Goal: Information Seeking & Learning: Learn about a topic

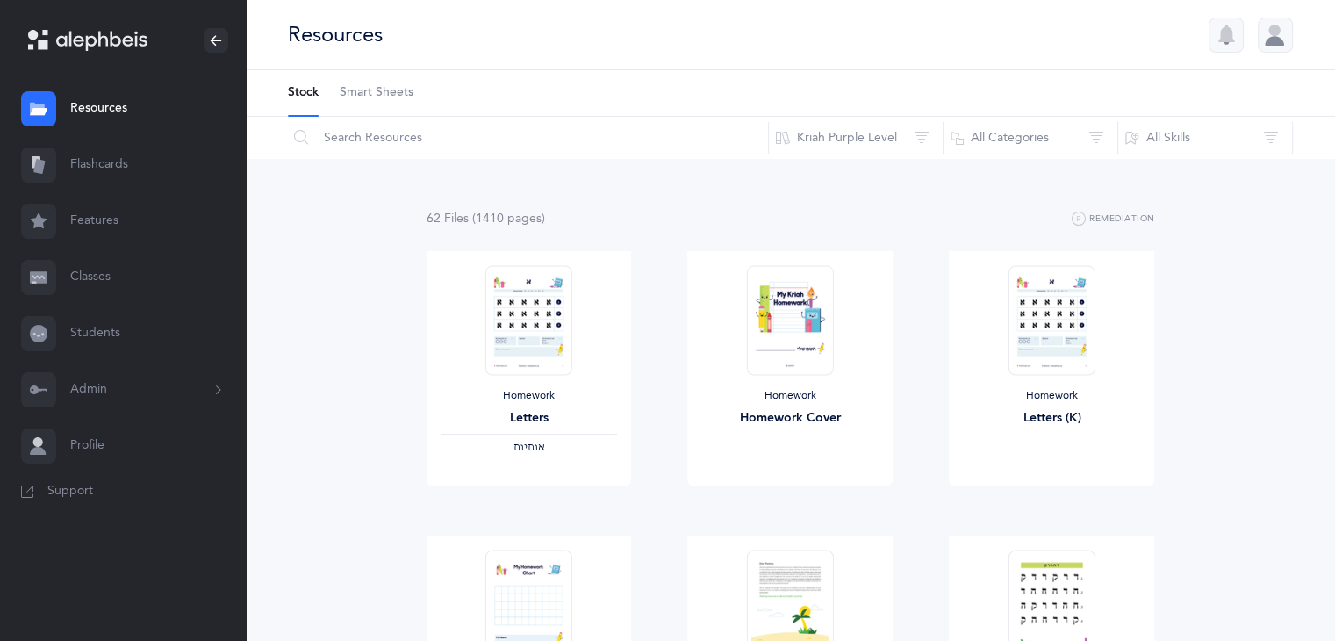
click at [100, 156] on link "Flashcards" at bounding box center [123, 165] width 246 height 56
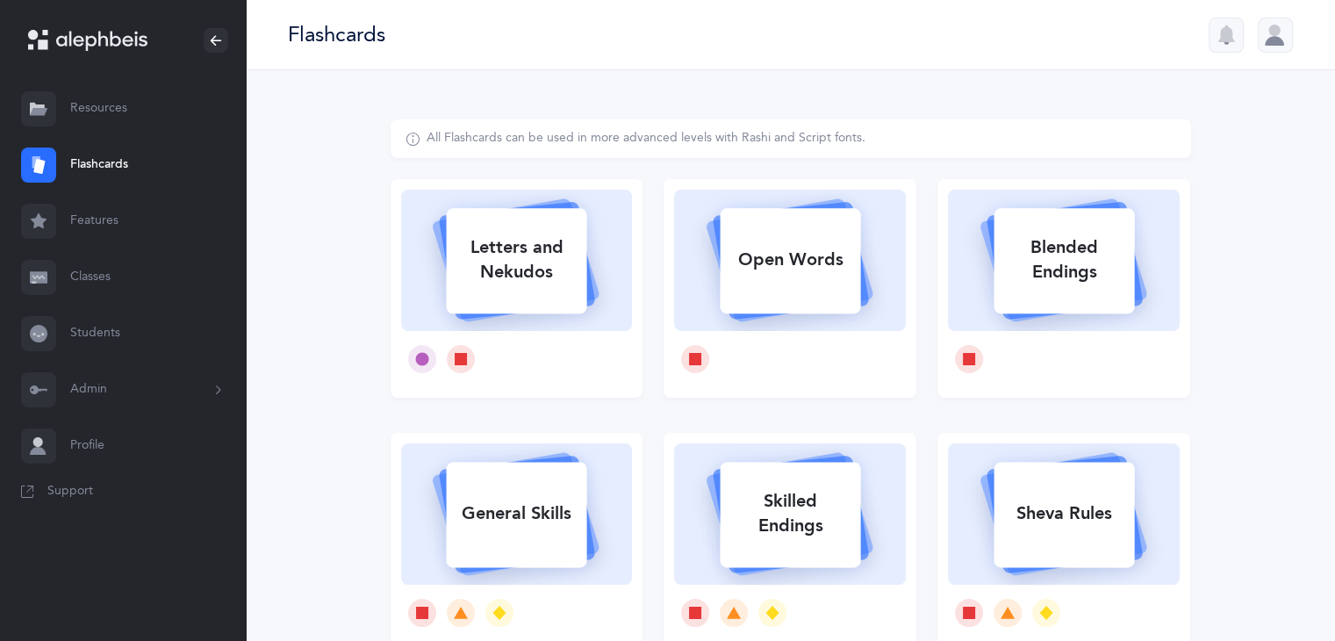
click at [527, 255] on div "Letters and Nekudos" at bounding box center [516, 260] width 140 height 70
select select
select select "single"
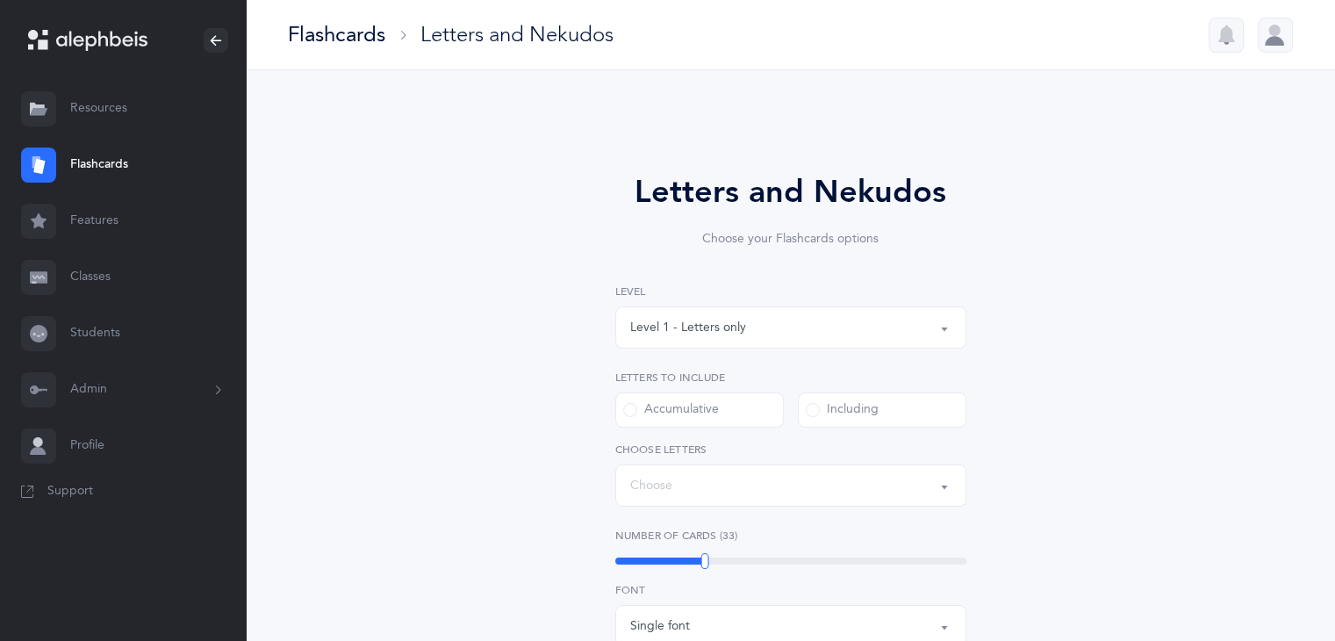
select select "27"
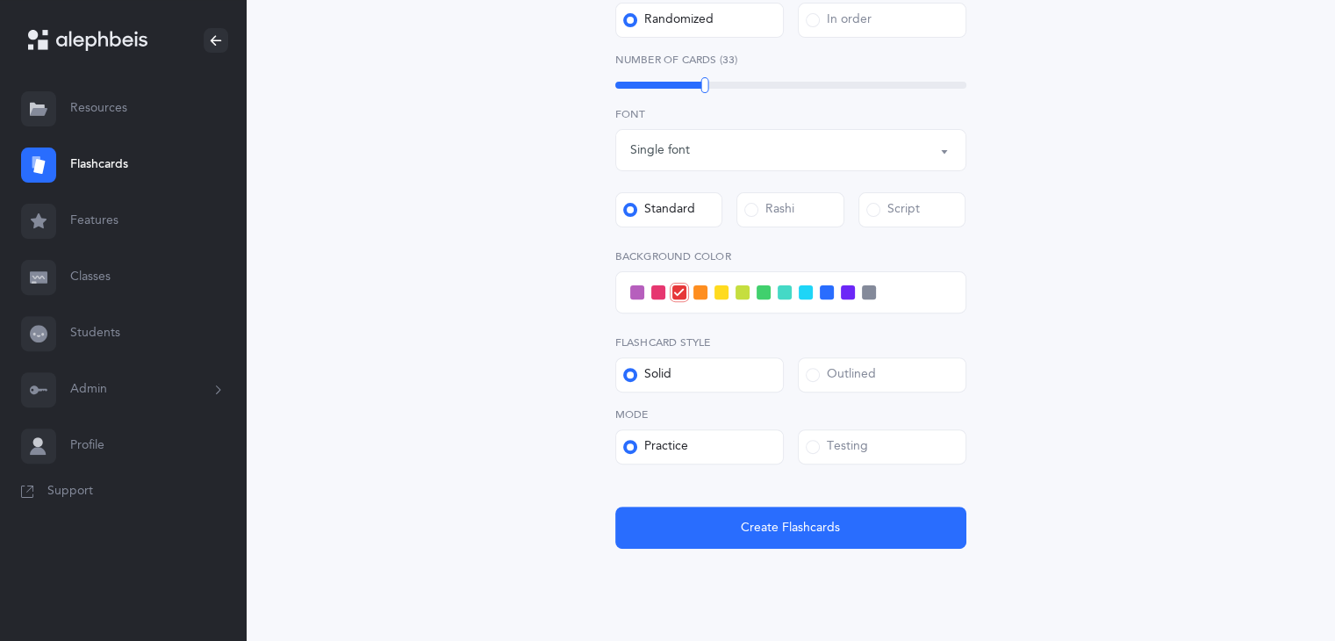
scroll to position [541, 0]
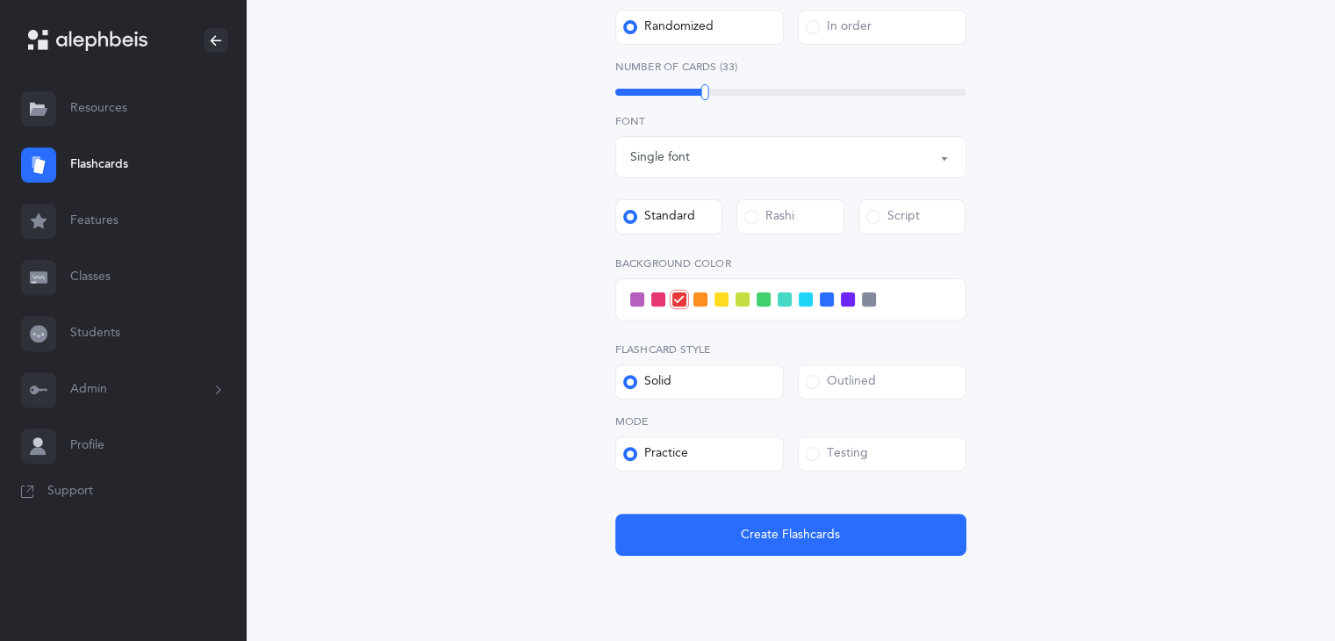
click at [894, 459] on label "Testing" at bounding box center [882, 453] width 169 height 35
click at [0, 0] on input "Testing" at bounding box center [0, 0] width 0 height 0
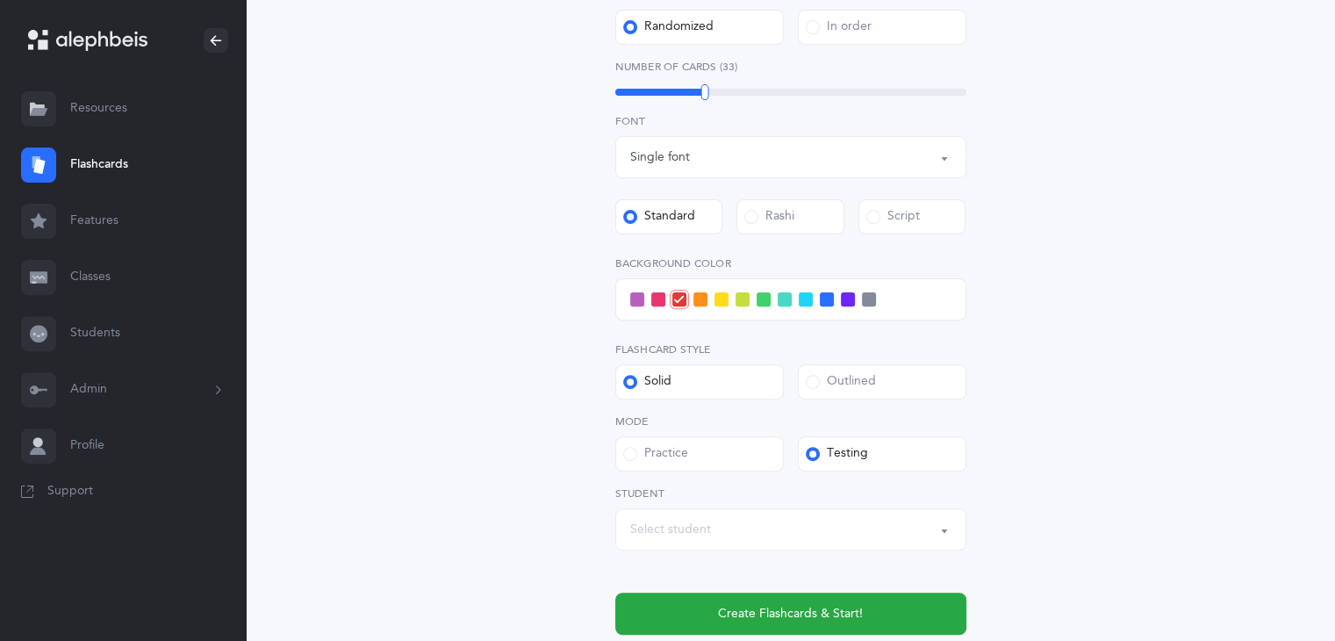
click at [843, 299] on span at bounding box center [848, 299] width 14 height 14
click at [0, 0] on input "checkbox" at bounding box center [0, 0] width 0 height 0
click at [827, 297] on span at bounding box center [827, 299] width 14 height 14
click at [0, 0] on input "checkbox" at bounding box center [0, 0] width 0 height 0
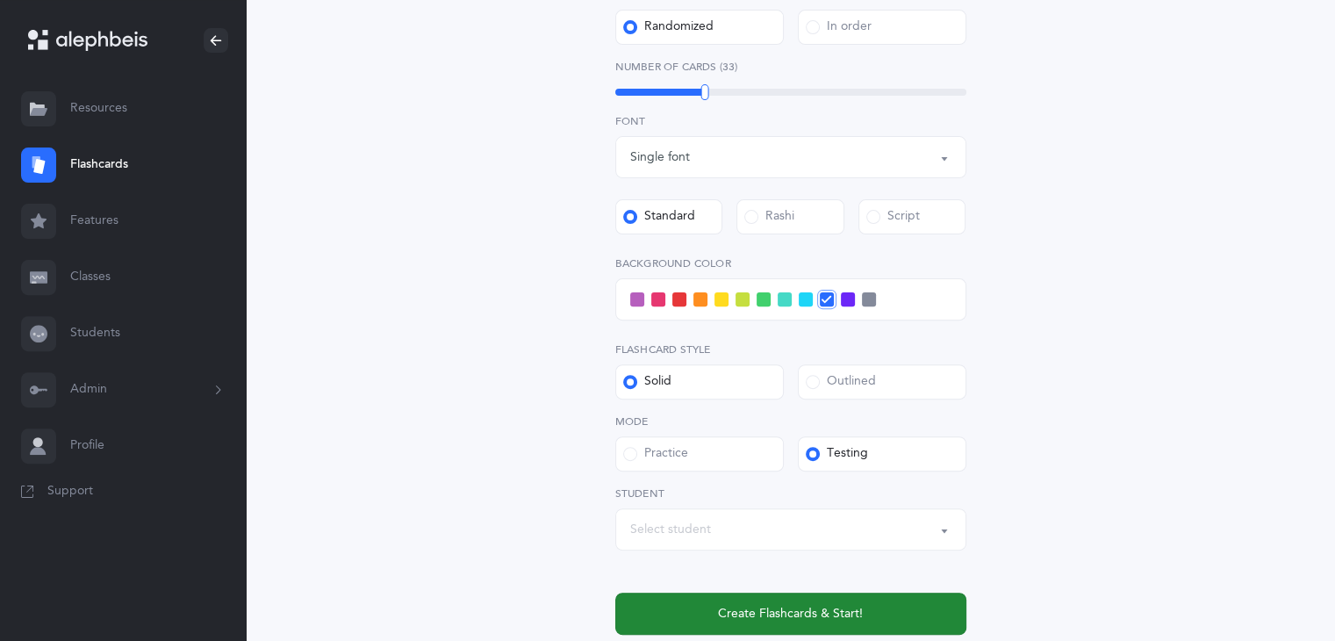
click at [797, 619] on span "Create Flashcards & Start!" at bounding box center [790, 614] width 145 height 18
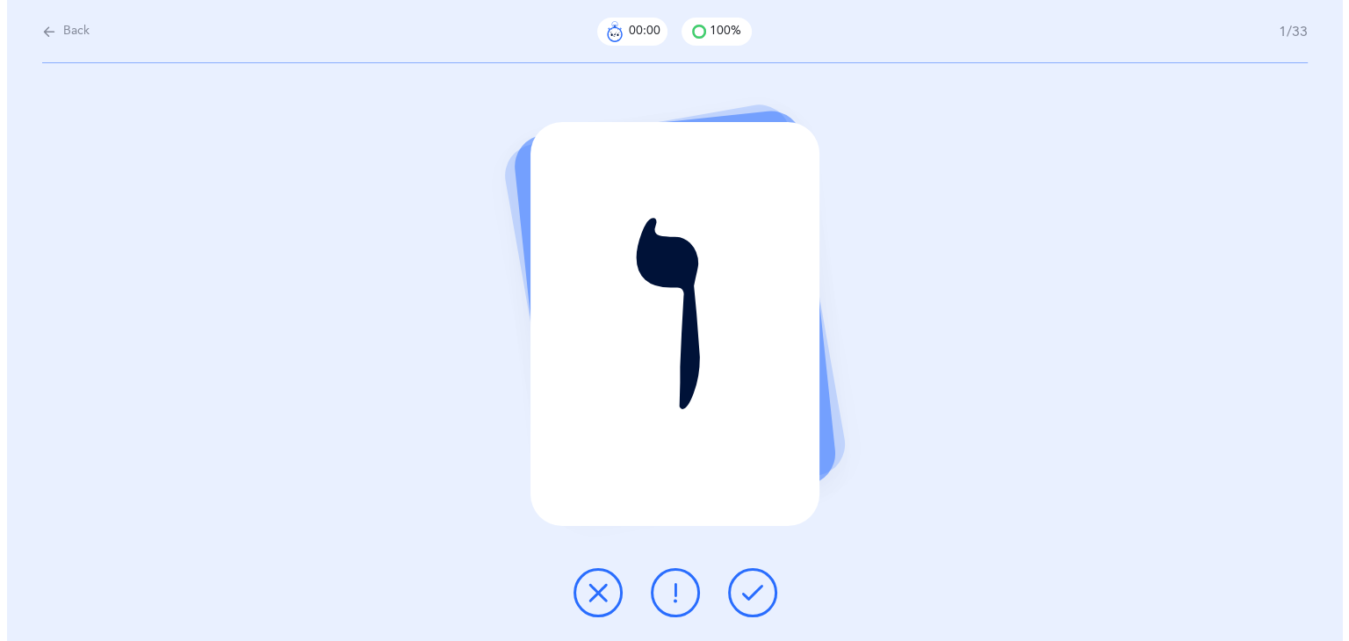
scroll to position [0, 0]
drag, startPoint x: 797, startPoint y: 619, endPoint x: 748, endPoint y: 593, distance: 55.8
click at [748, 593] on div "ו" at bounding box center [674, 352] width 1349 height 578
click at [758, 594] on icon at bounding box center [751, 592] width 21 height 21
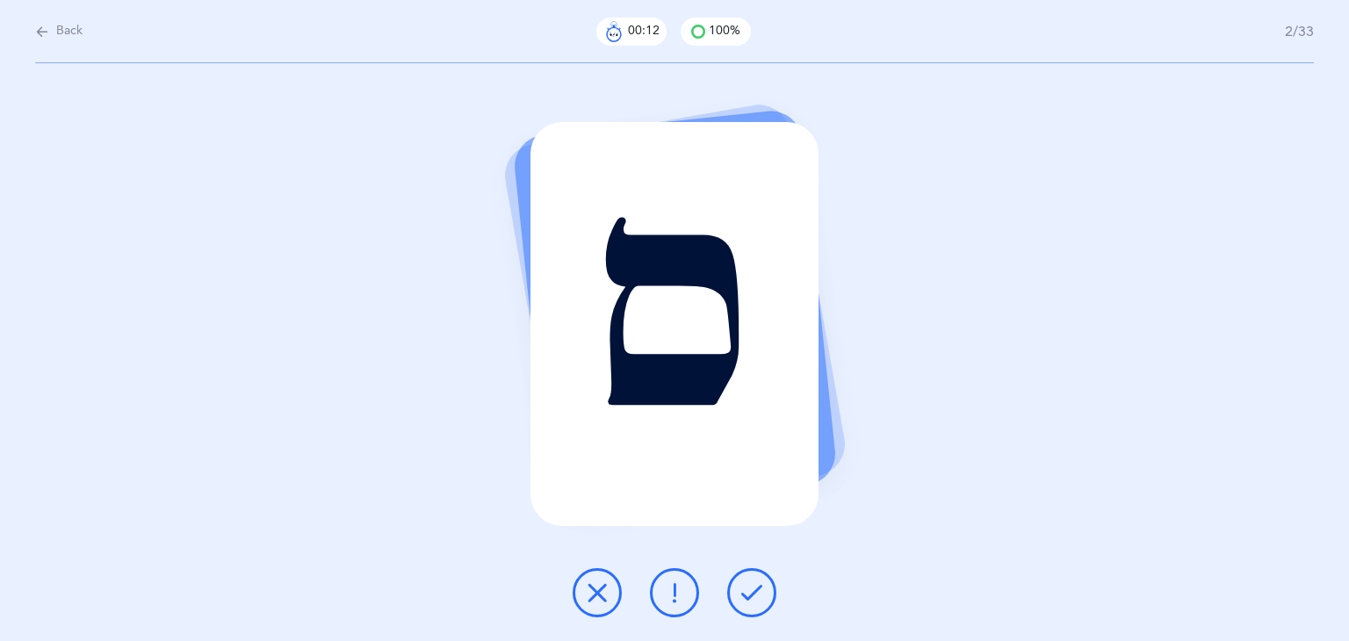
click at [758, 594] on icon at bounding box center [751, 592] width 21 height 21
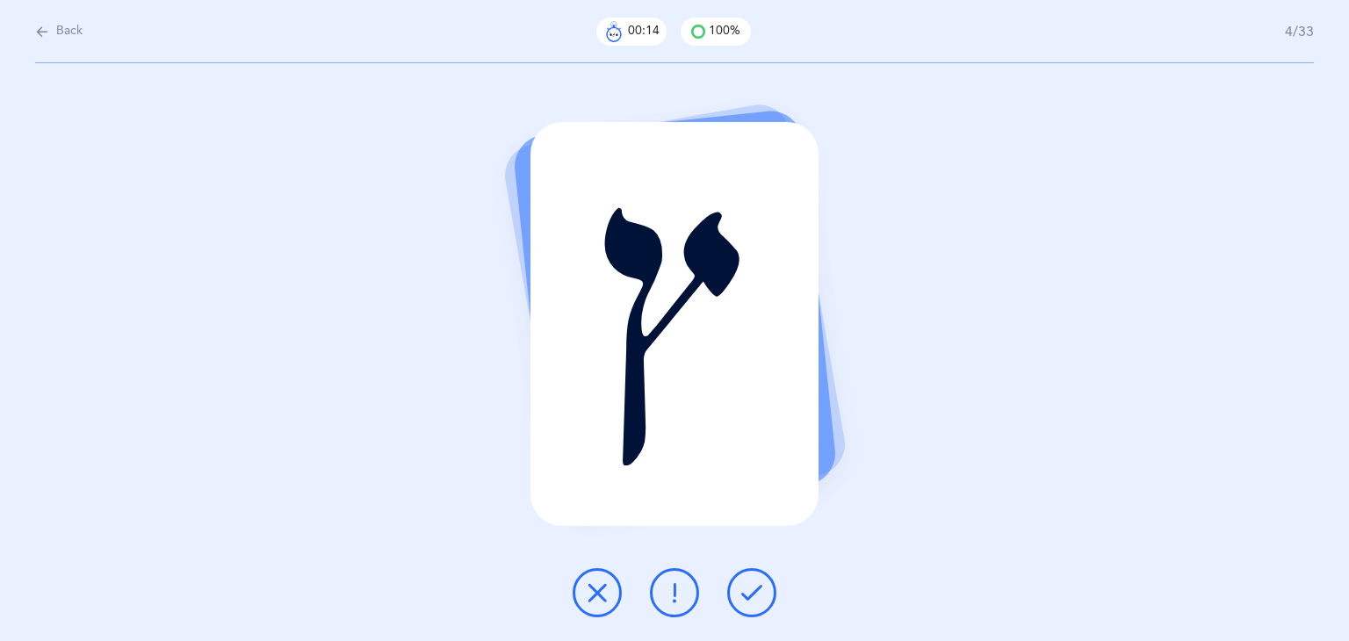
click at [758, 594] on icon at bounding box center [751, 592] width 21 height 21
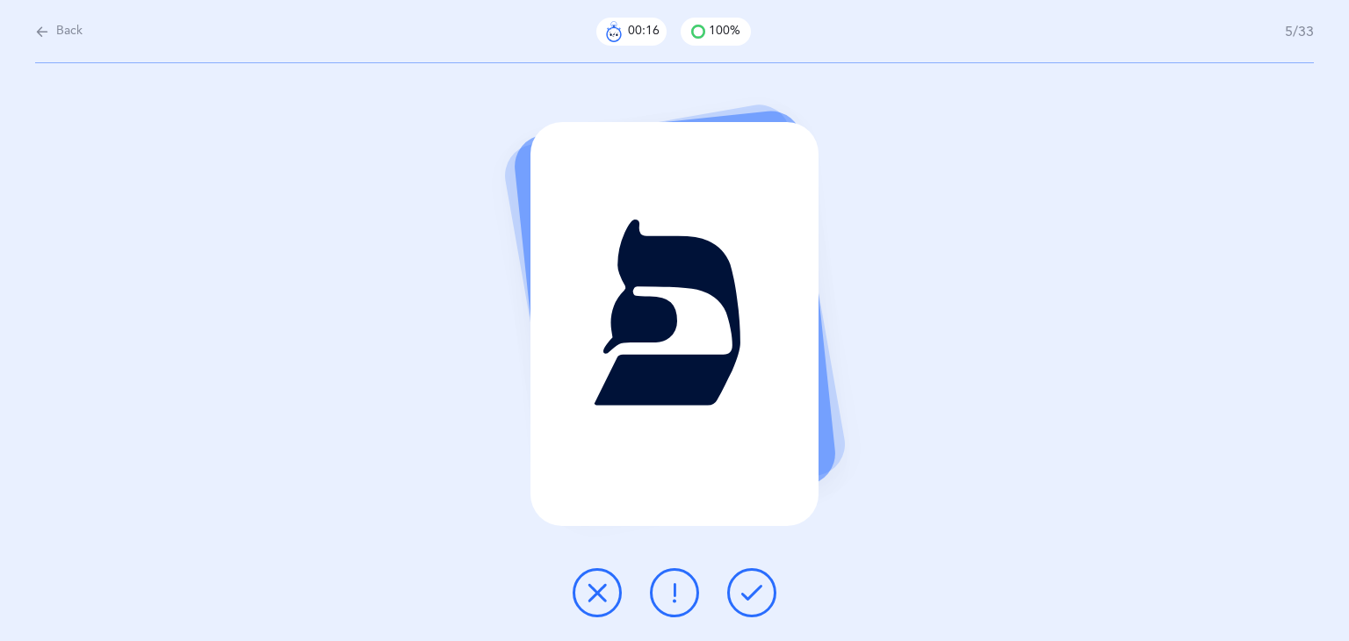
click at [758, 594] on icon at bounding box center [751, 592] width 21 height 21
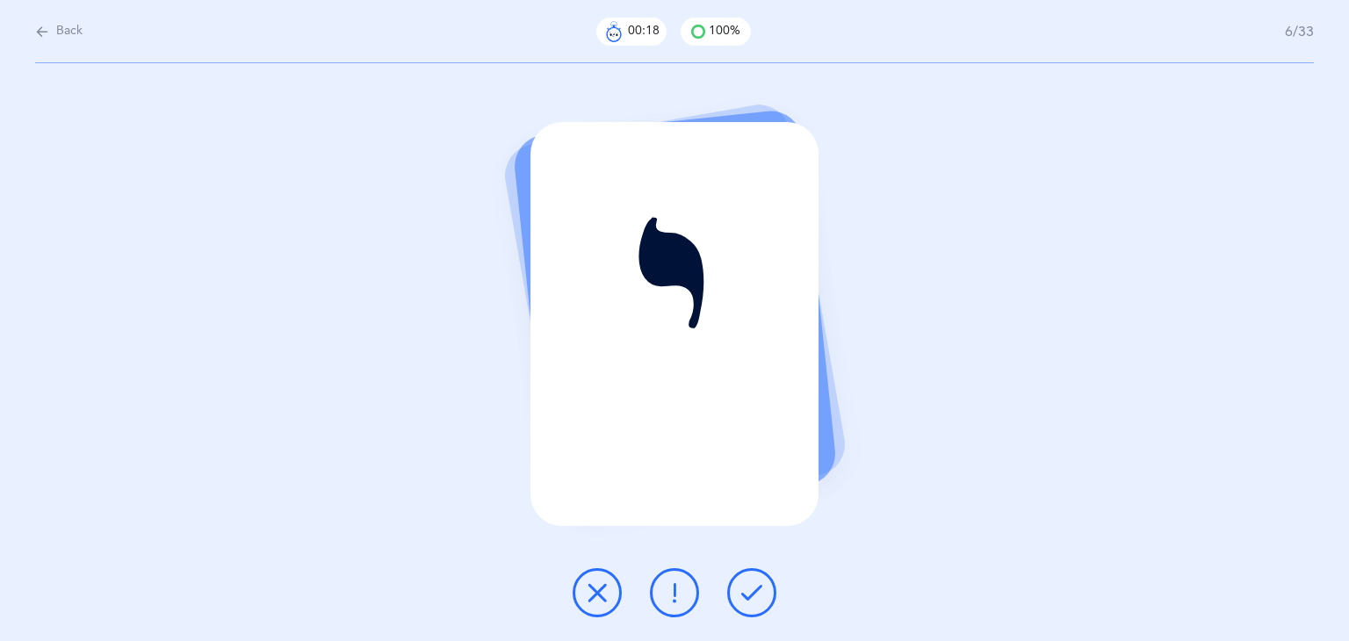
click at [758, 594] on icon at bounding box center [751, 592] width 21 height 21
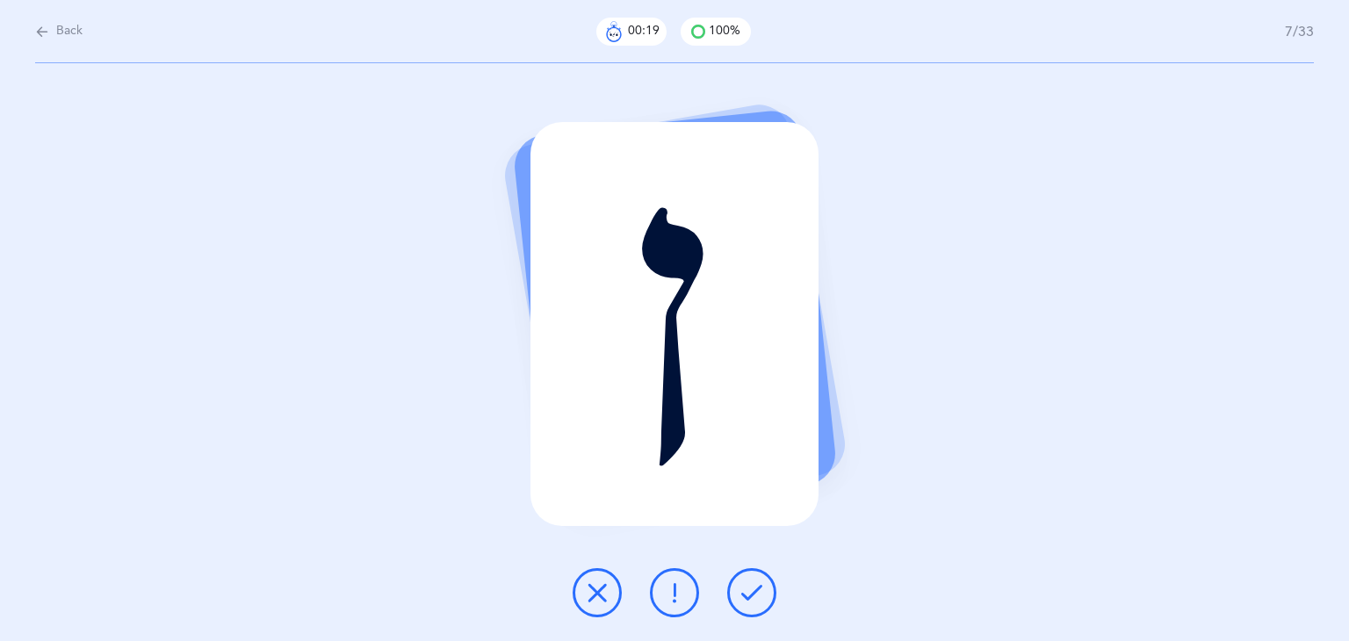
click at [758, 594] on icon at bounding box center [751, 592] width 21 height 21
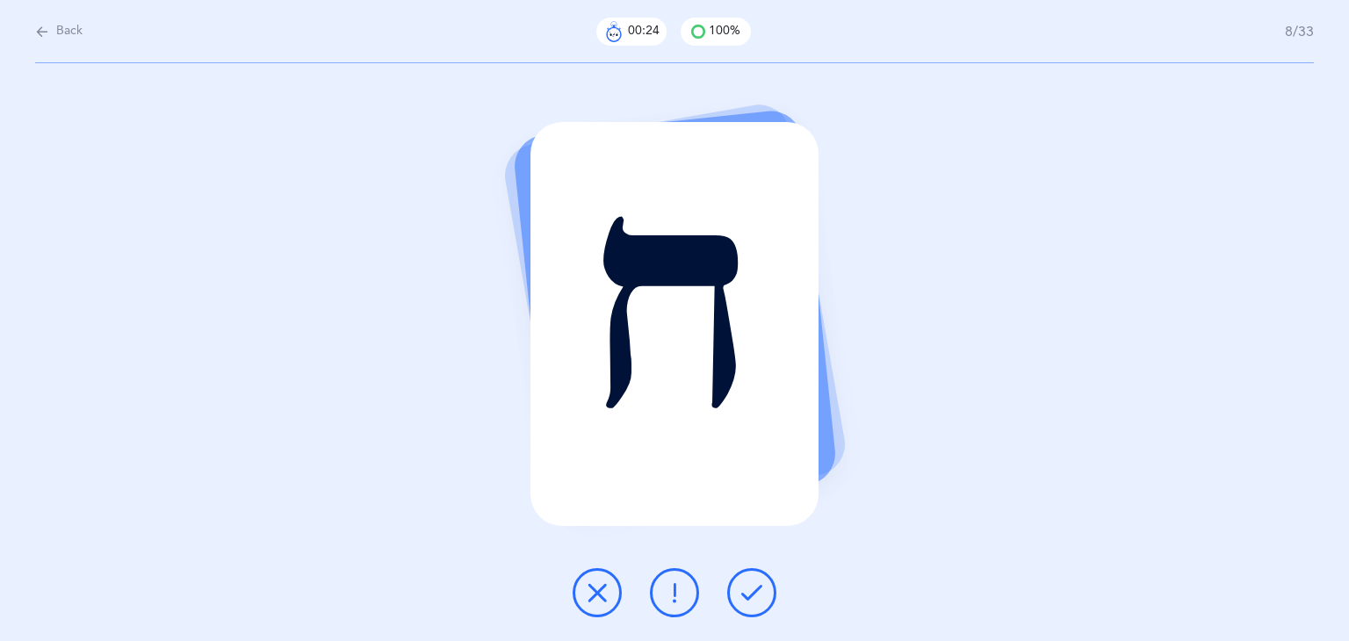
click at [758, 594] on icon at bounding box center [751, 592] width 21 height 21
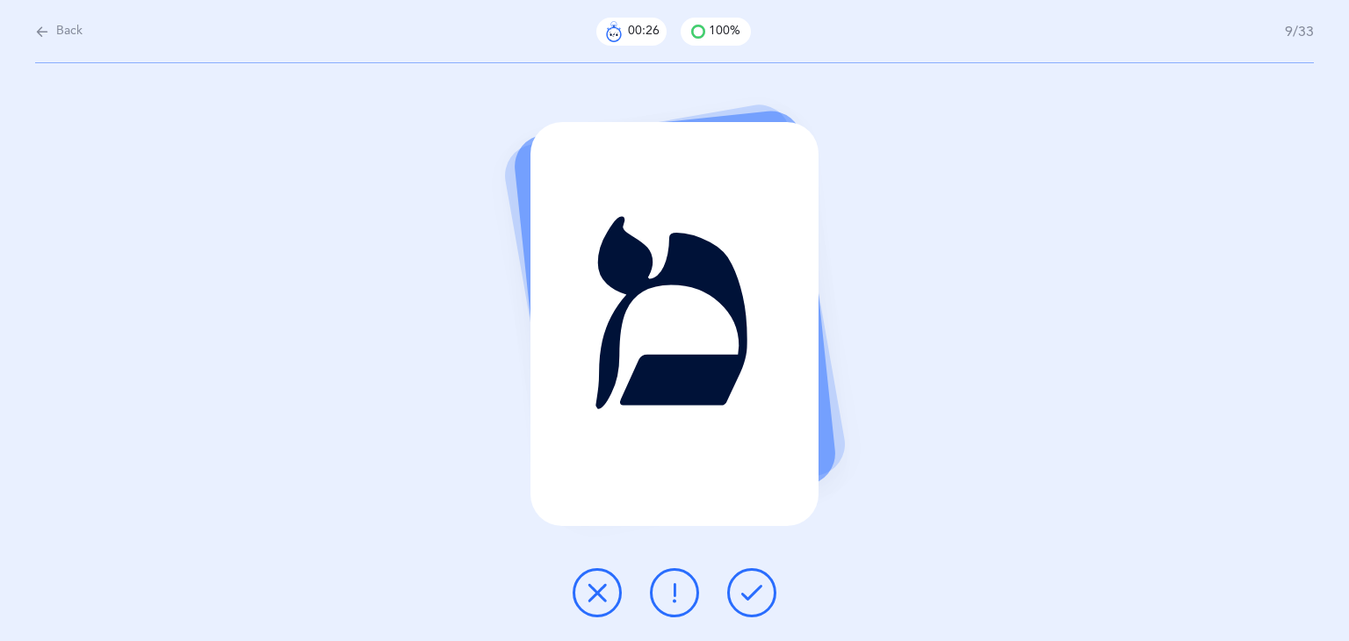
click at [758, 594] on icon at bounding box center [751, 592] width 21 height 21
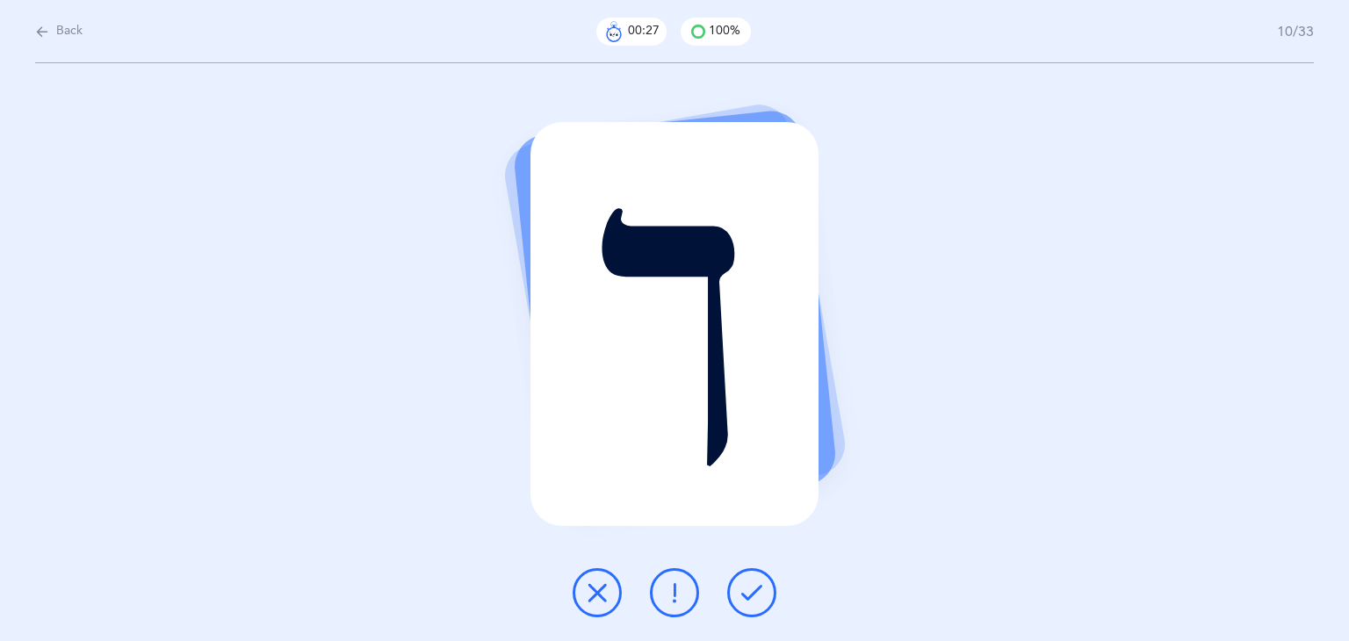
click at [758, 594] on icon at bounding box center [751, 592] width 21 height 21
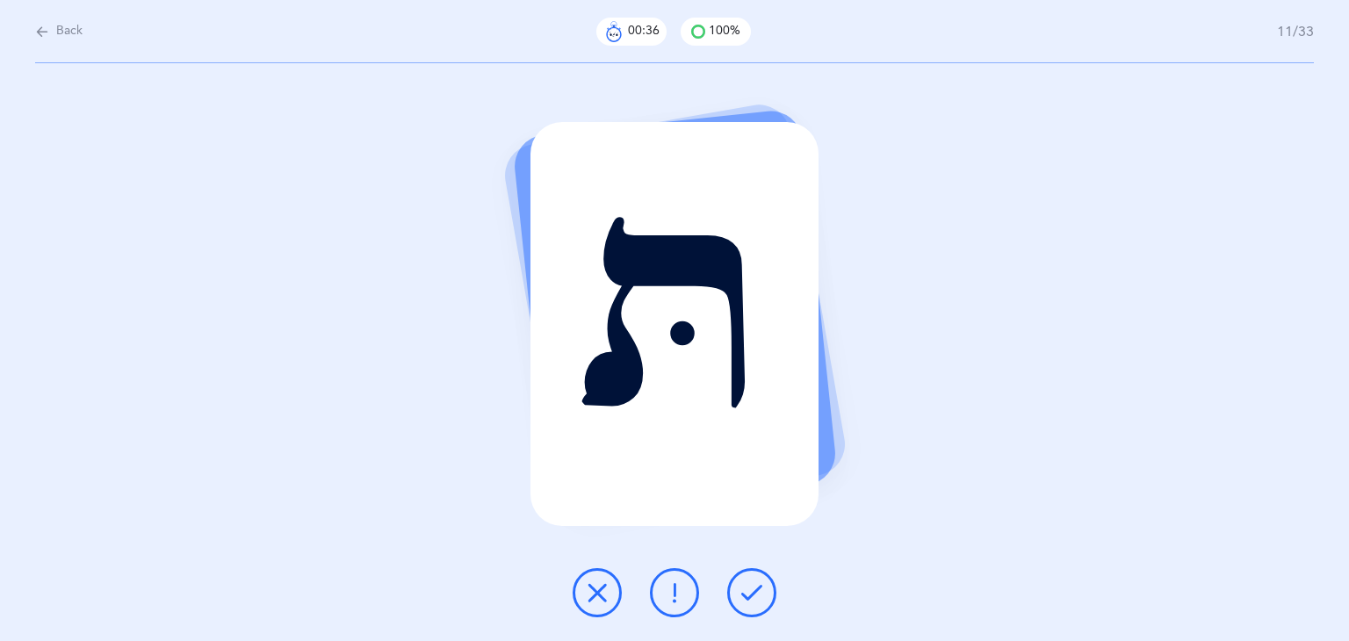
click at [758, 594] on icon at bounding box center [751, 592] width 21 height 21
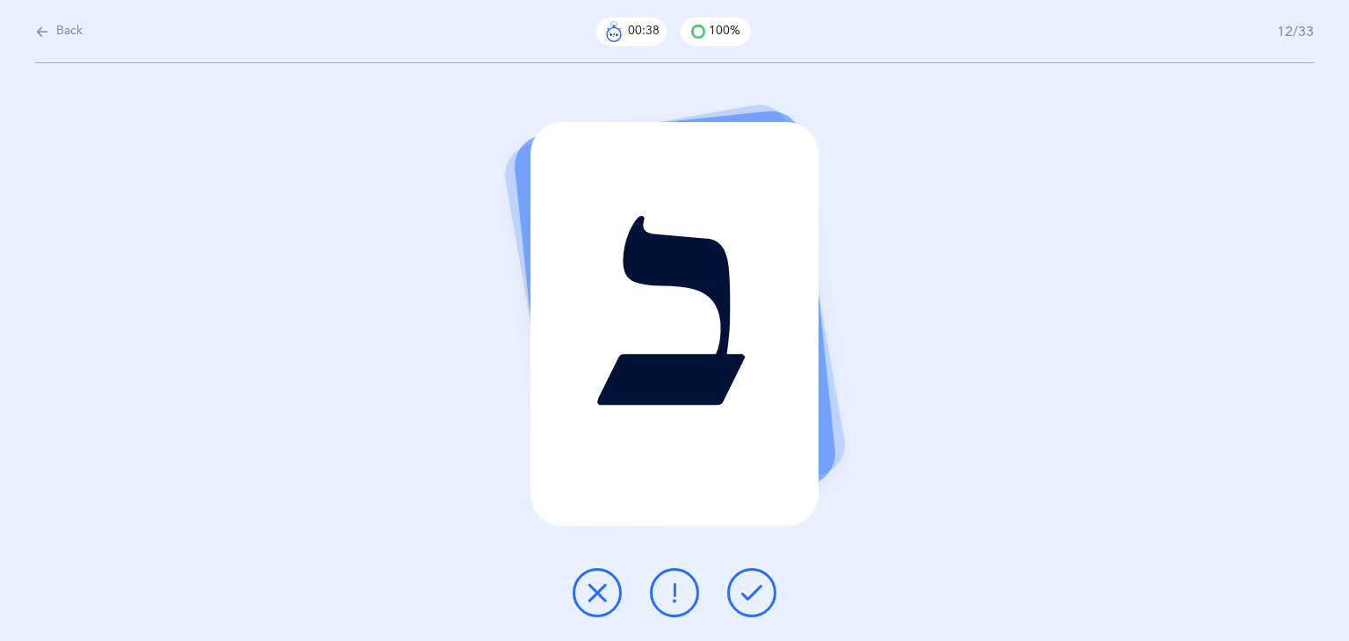
click at [758, 594] on icon at bounding box center [751, 592] width 21 height 21
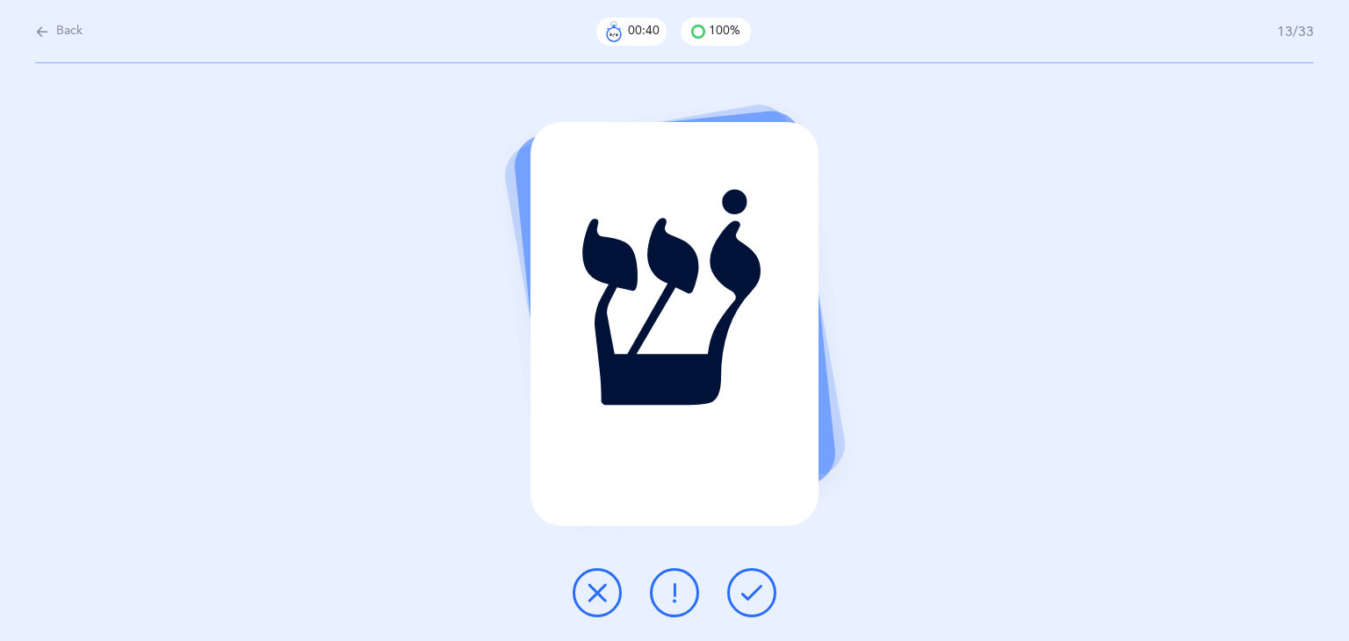
click at [758, 594] on icon at bounding box center [751, 592] width 21 height 21
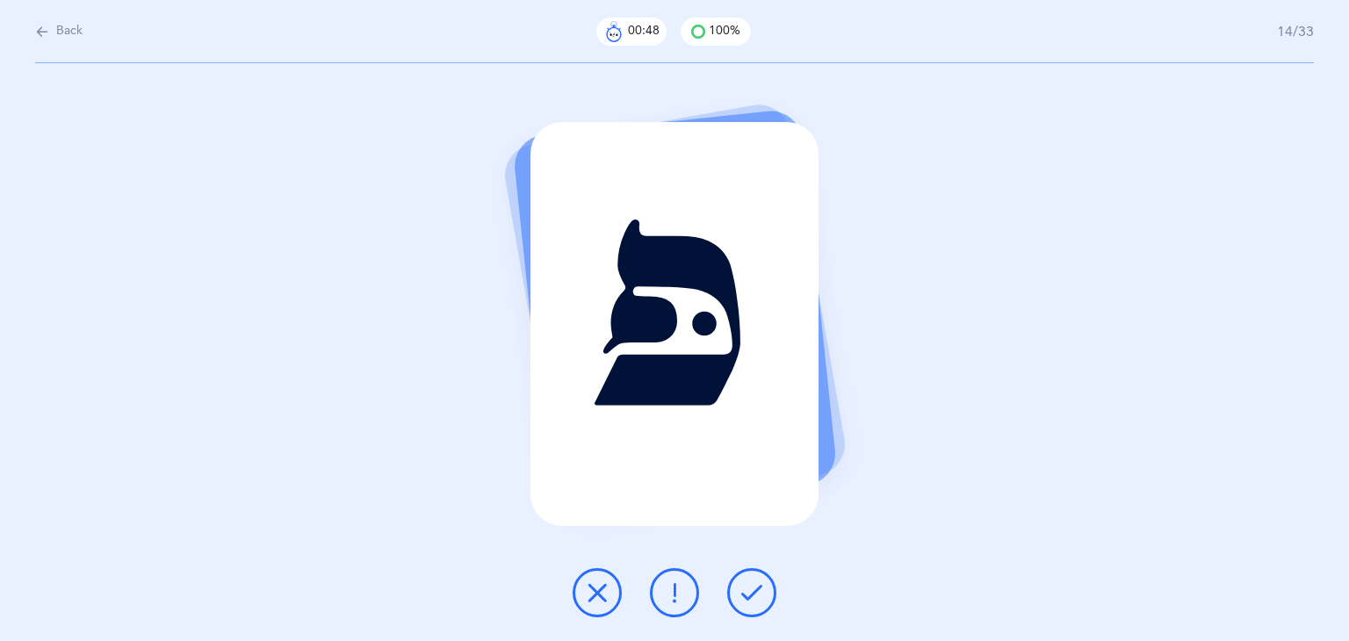
click at [758, 594] on icon at bounding box center [751, 592] width 21 height 21
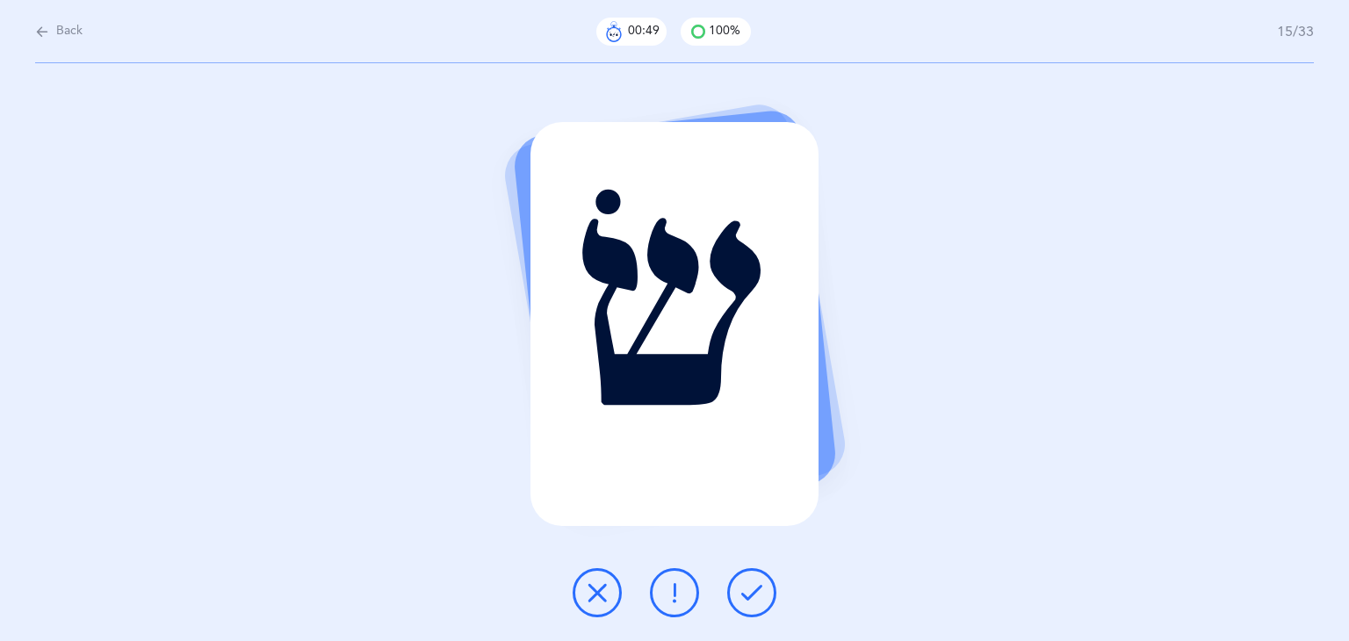
click at [758, 594] on icon at bounding box center [751, 592] width 21 height 21
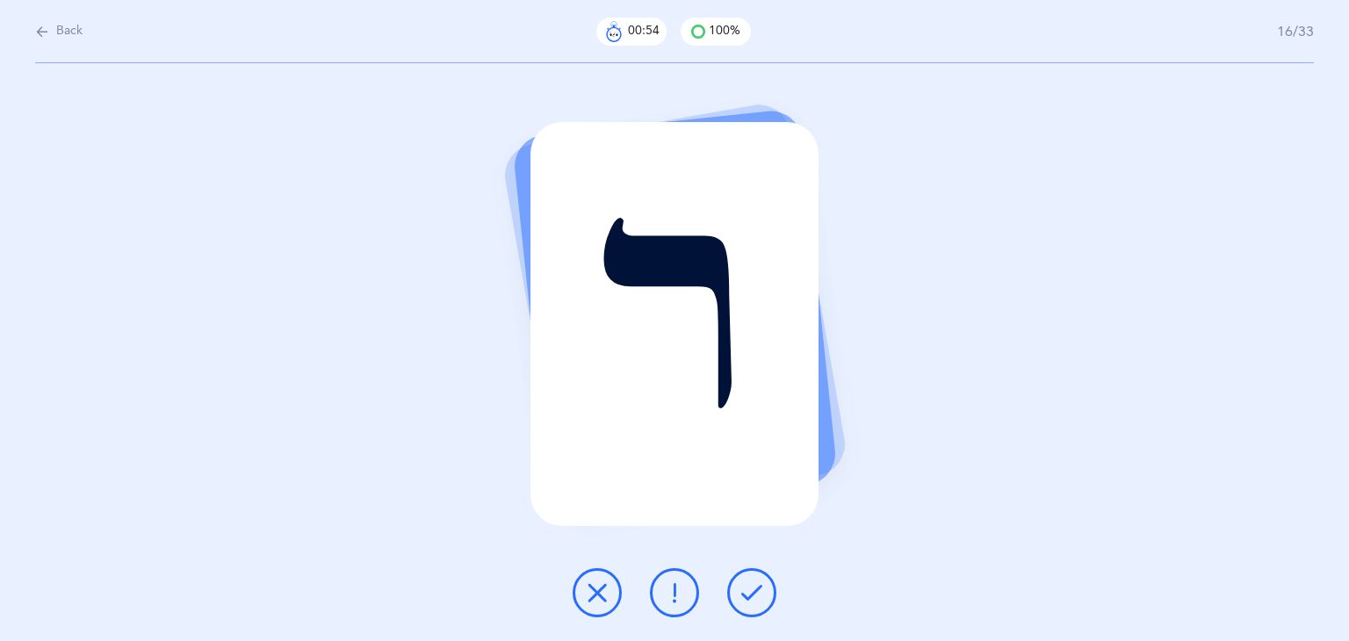
click at [758, 594] on icon at bounding box center [751, 592] width 21 height 21
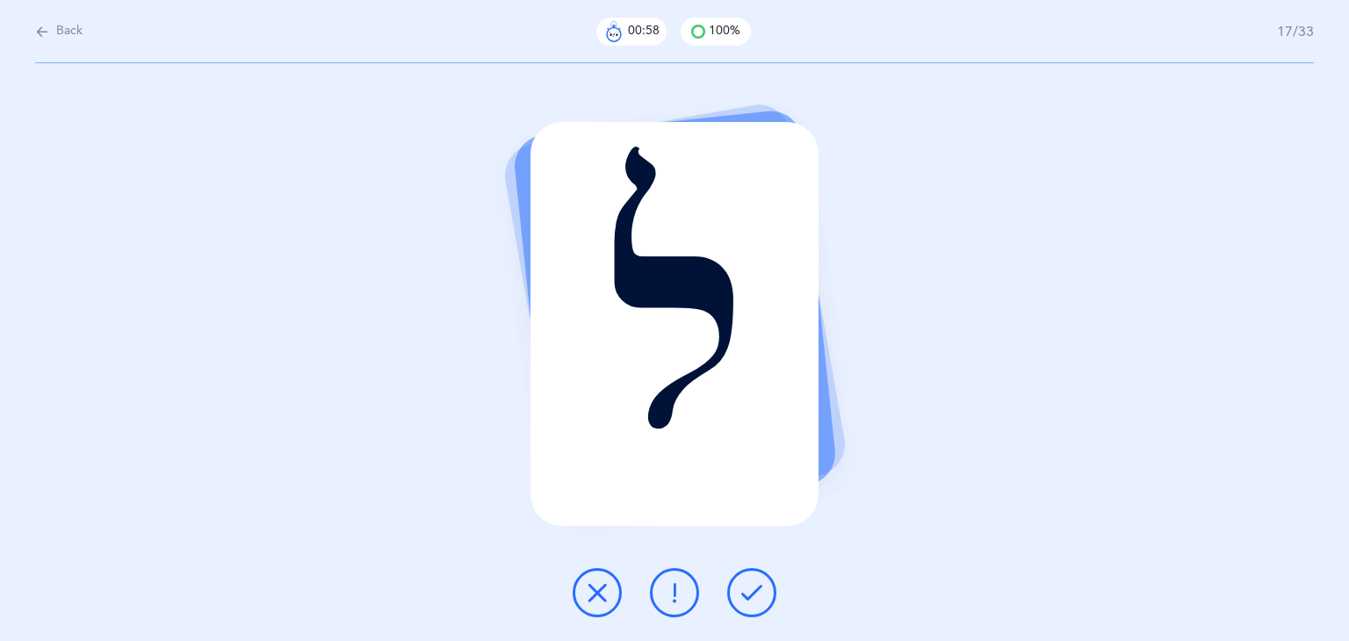
click at [758, 594] on icon at bounding box center [751, 592] width 21 height 21
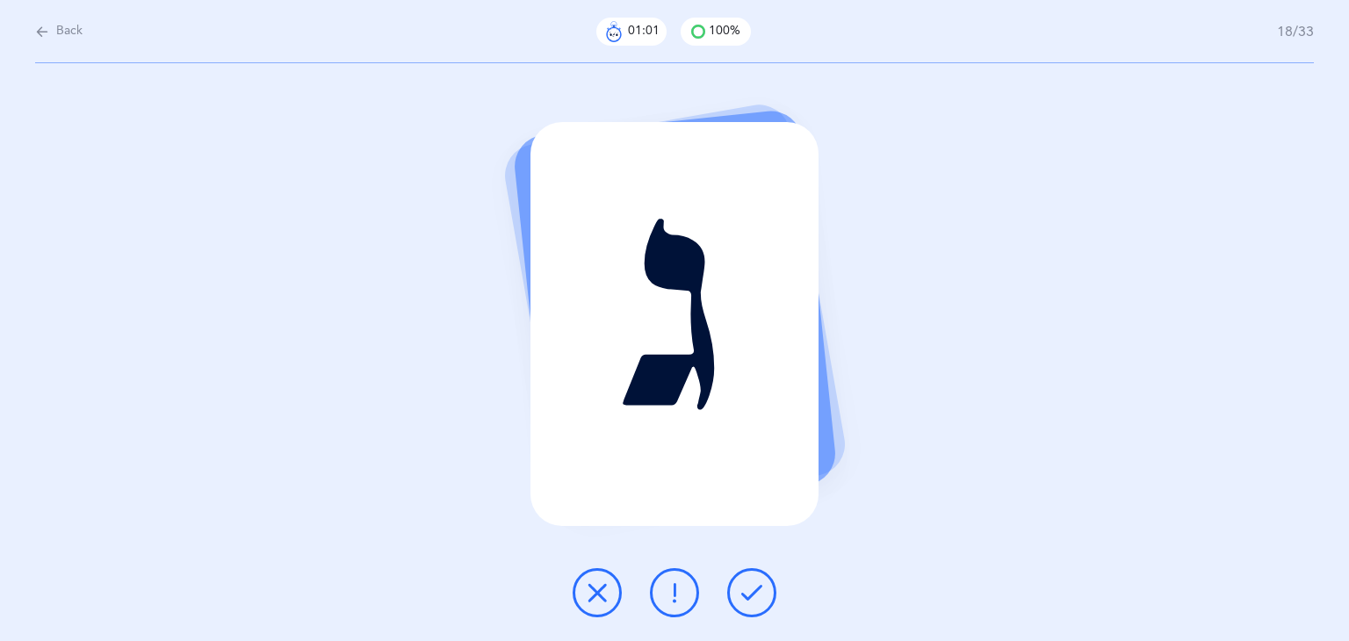
click at [758, 594] on icon at bounding box center [751, 592] width 21 height 21
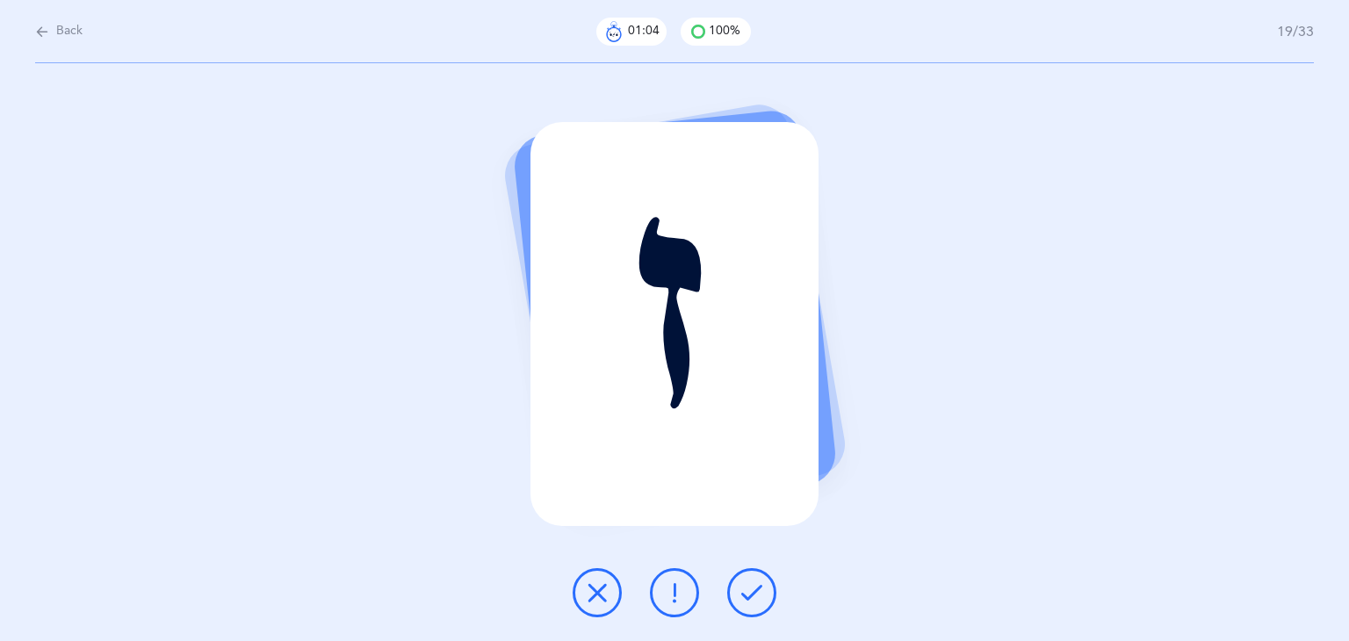
click at [758, 594] on icon at bounding box center [751, 592] width 21 height 21
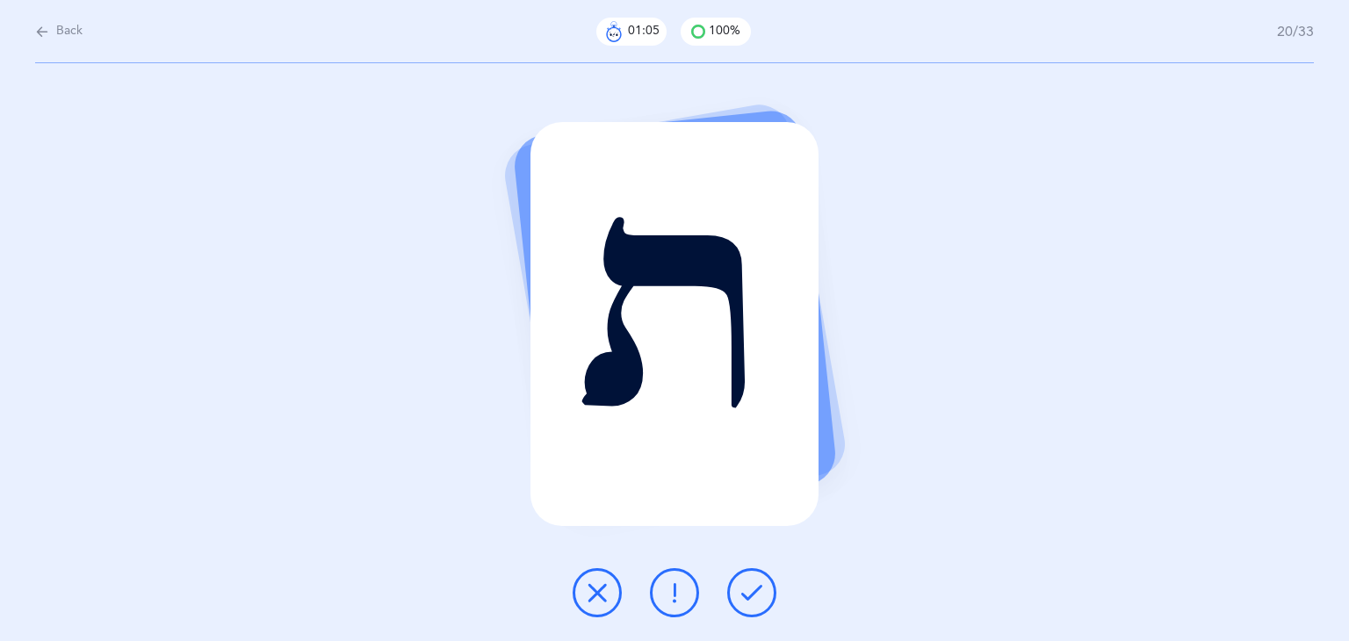
click at [758, 594] on icon at bounding box center [751, 592] width 21 height 21
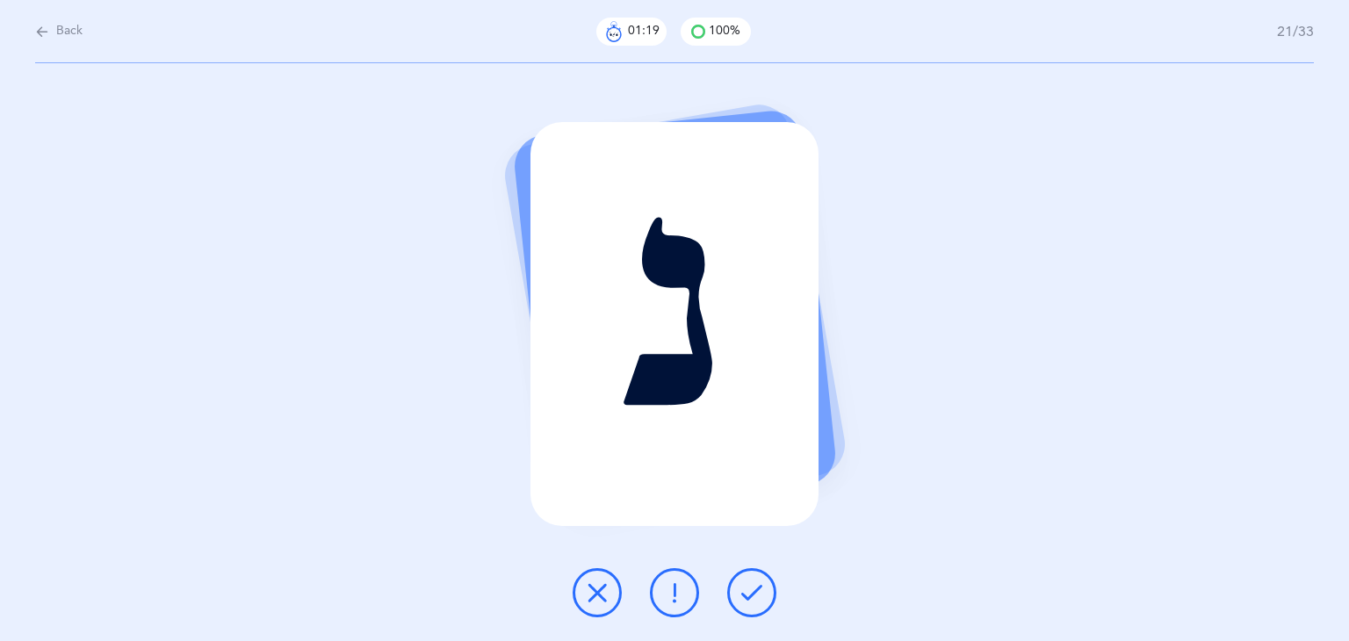
click at [751, 591] on icon at bounding box center [751, 592] width 21 height 21
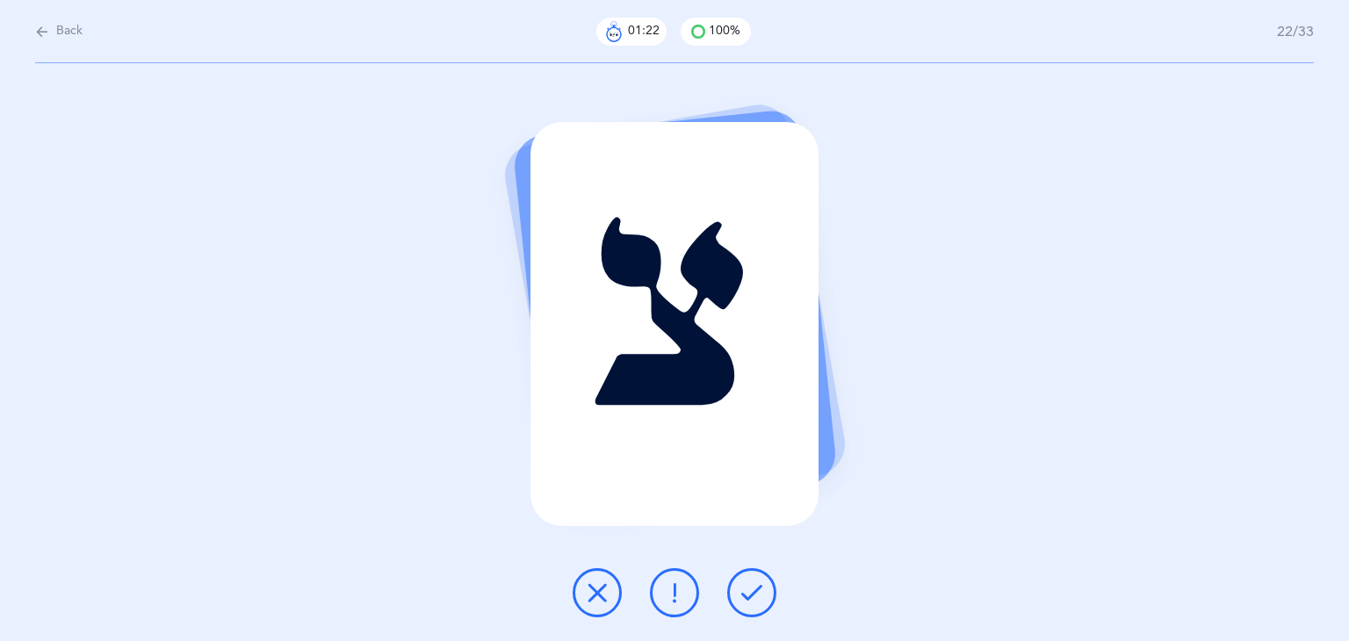
click at [751, 591] on icon at bounding box center [751, 592] width 21 height 21
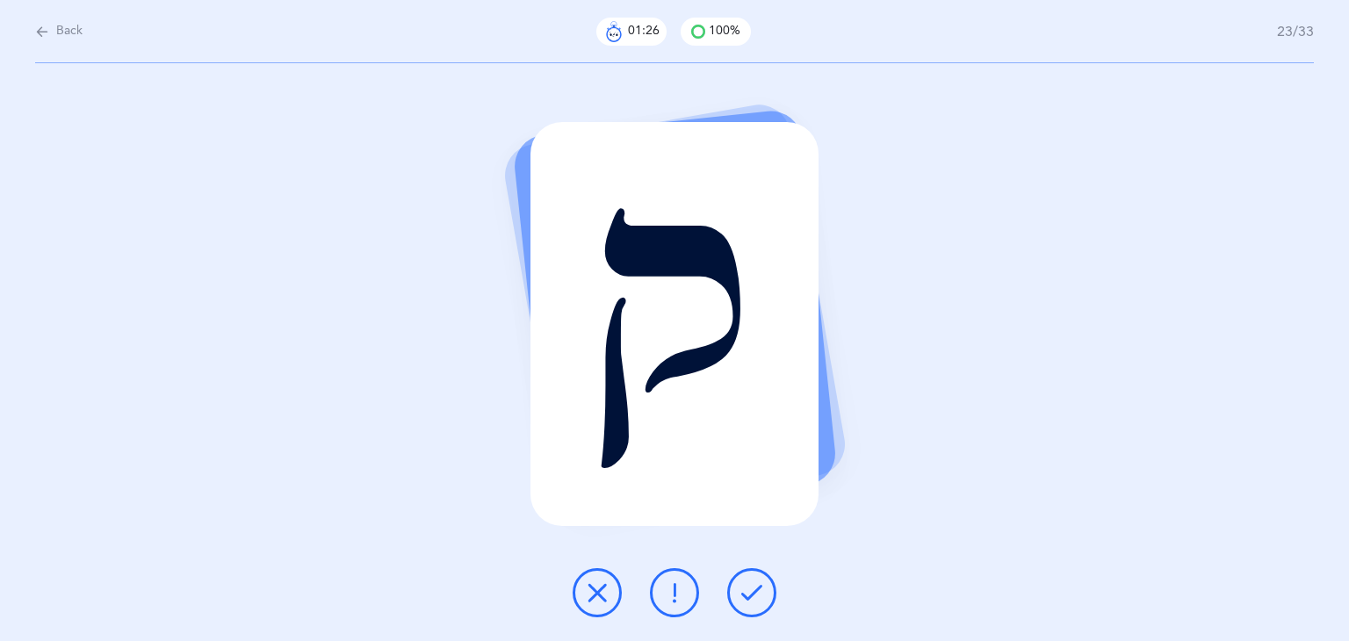
click at [751, 591] on icon at bounding box center [751, 592] width 21 height 21
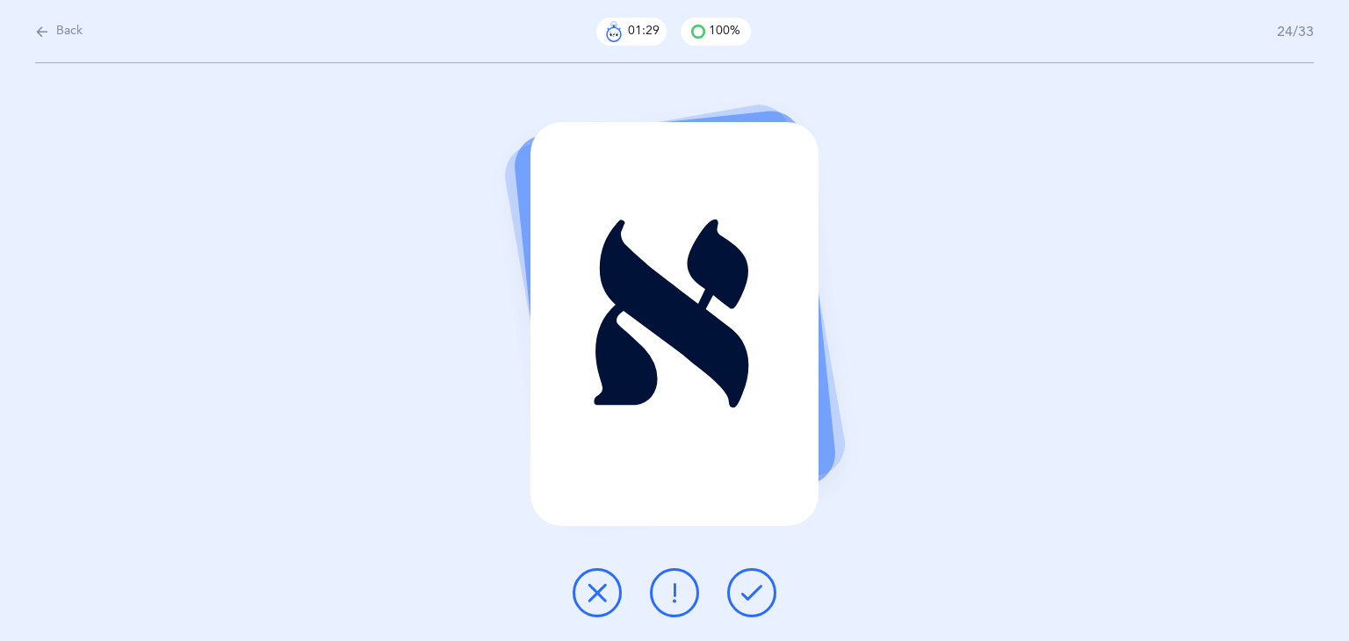
click at [751, 591] on icon at bounding box center [751, 592] width 21 height 21
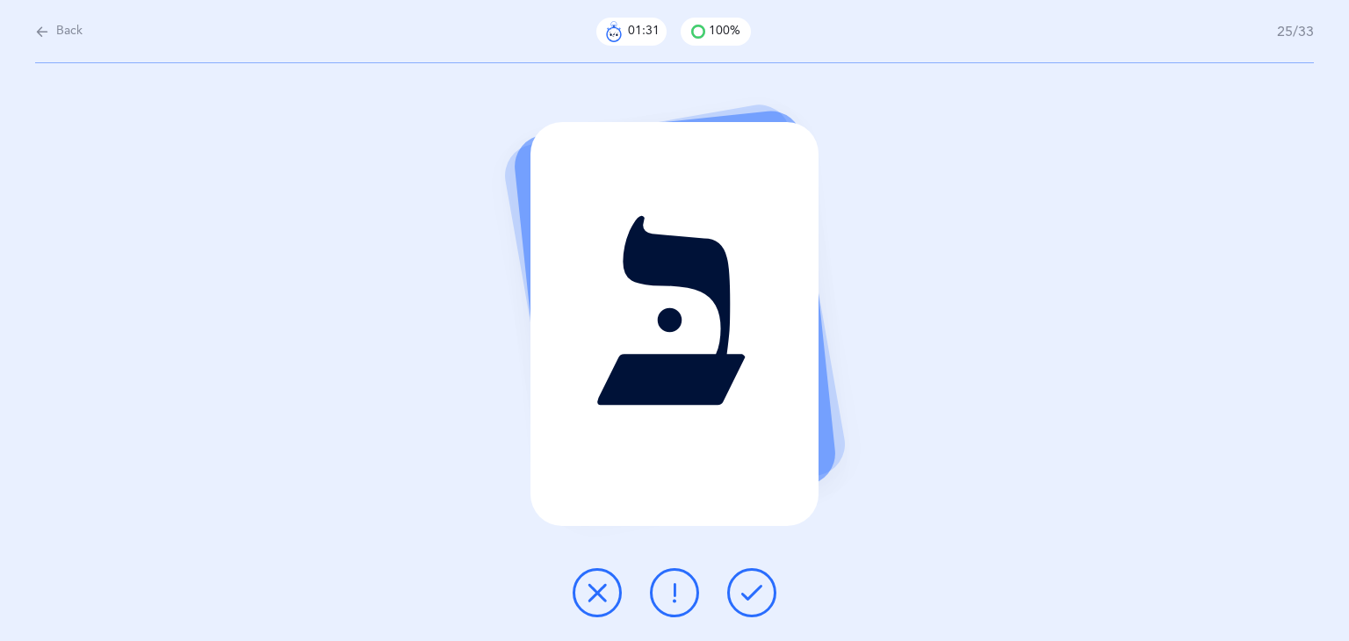
click at [751, 591] on icon at bounding box center [751, 592] width 21 height 21
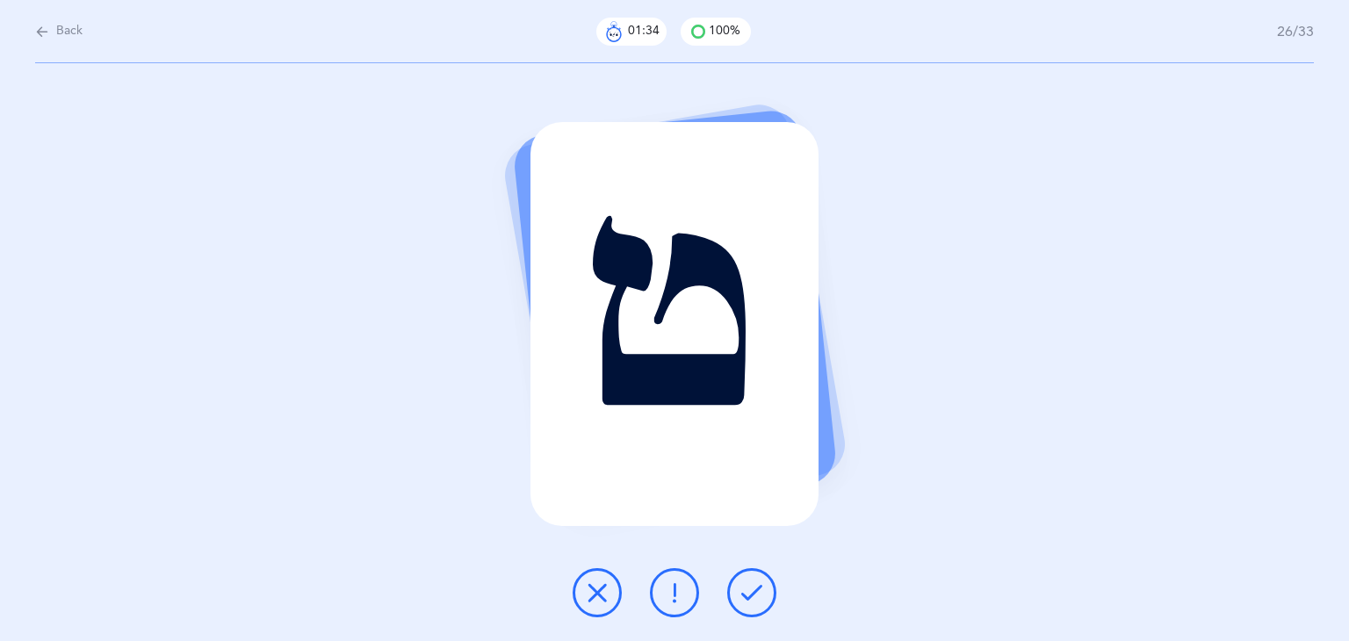
click at [751, 591] on icon at bounding box center [751, 592] width 21 height 21
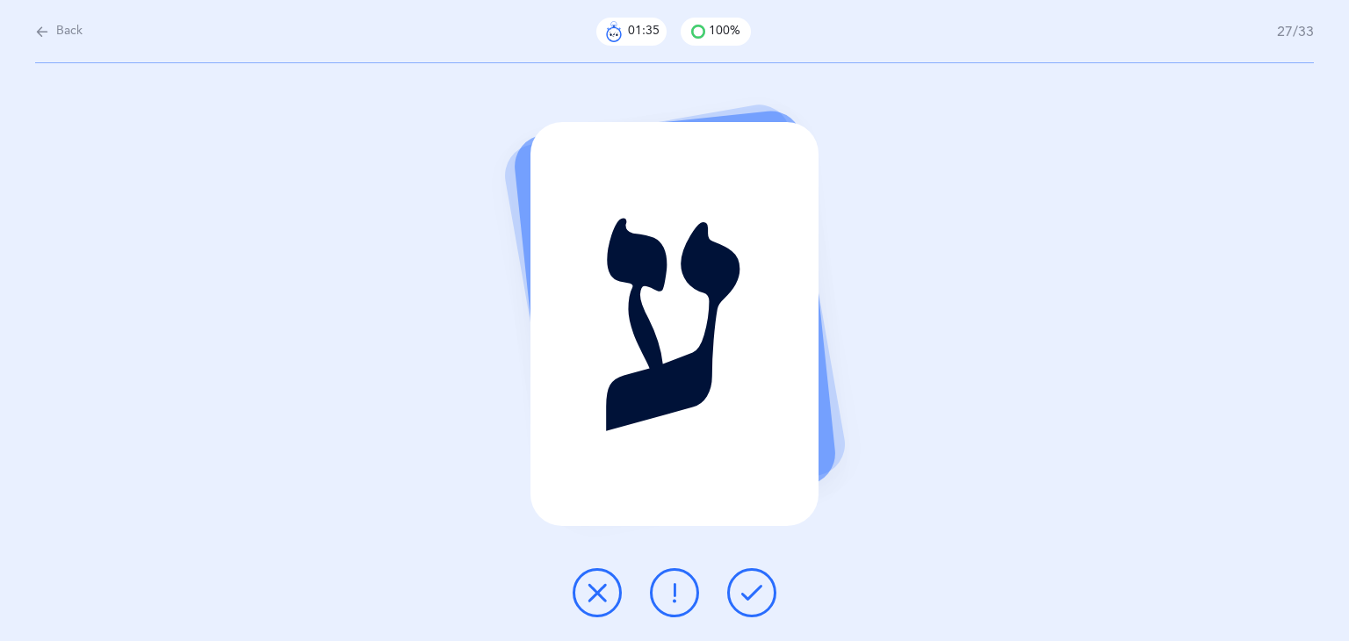
click at [751, 591] on icon at bounding box center [751, 592] width 21 height 21
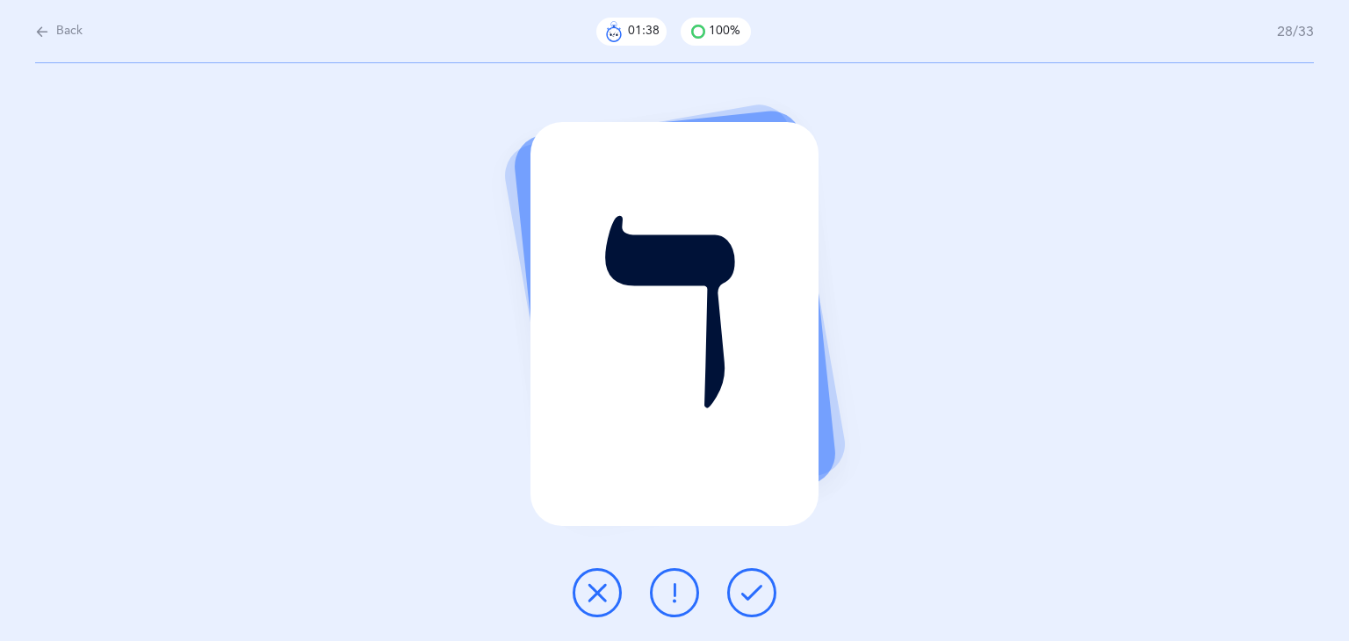
click at [751, 591] on icon at bounding box center [751, 592] width 21 height 21
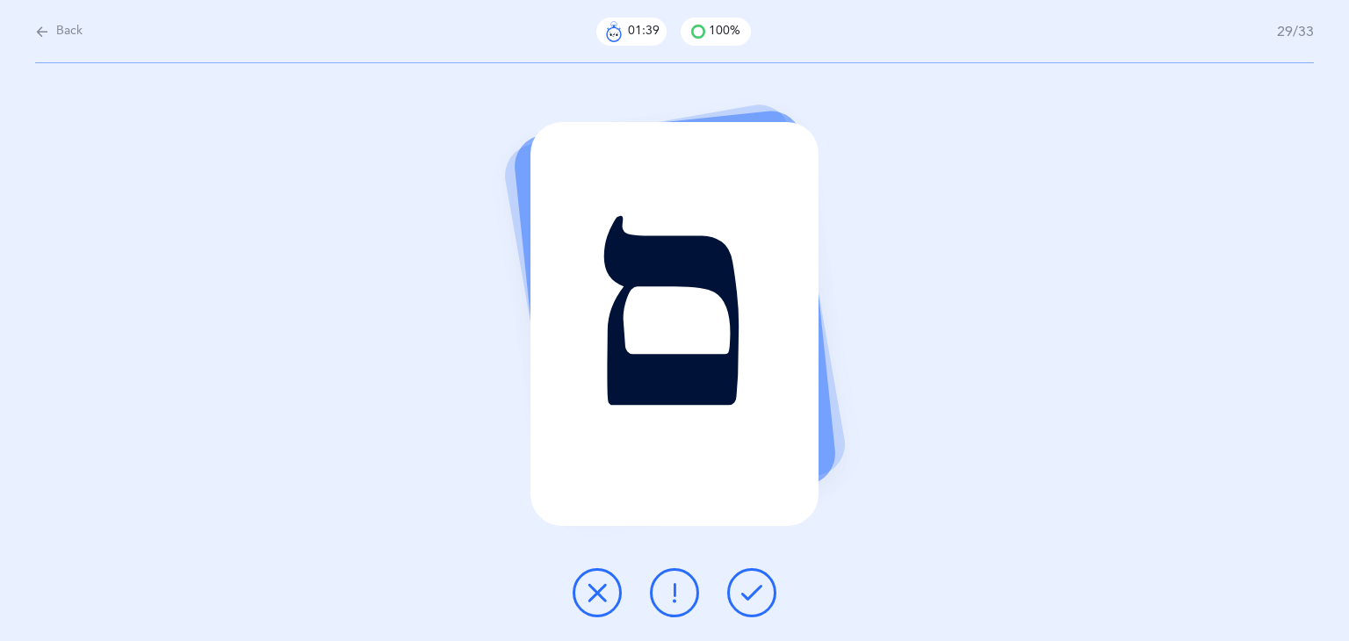
click at [751, 591] on icon at bounding box center [751, 592] width 21 height 21
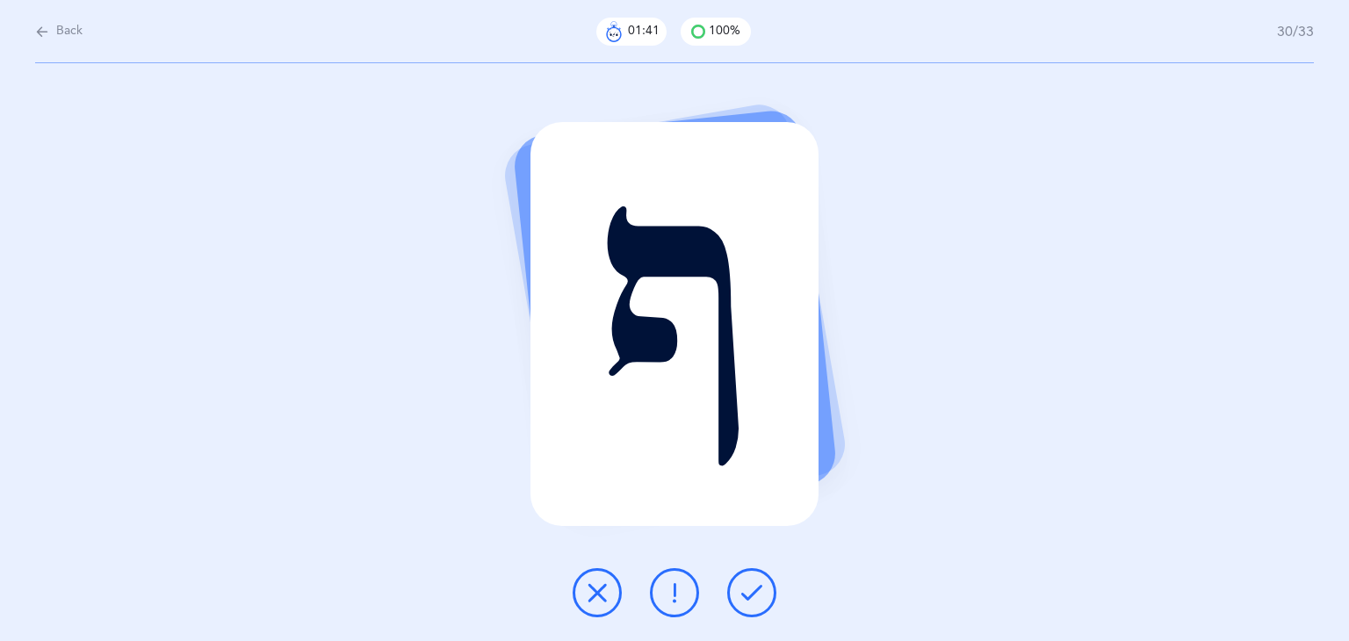
click at [751, 591] on icon at bounding box center [751, 592] width 21 height 21
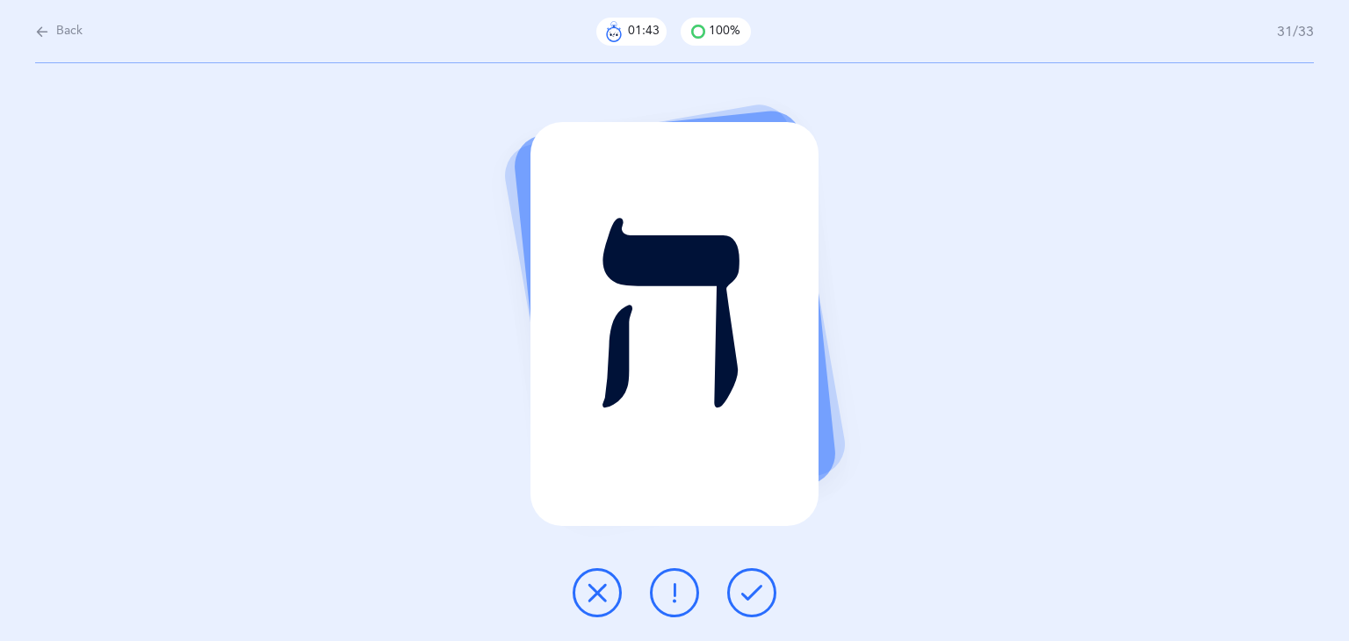
click at [751, 591] on icon at bounding box center [751, 592] width 21 height 21
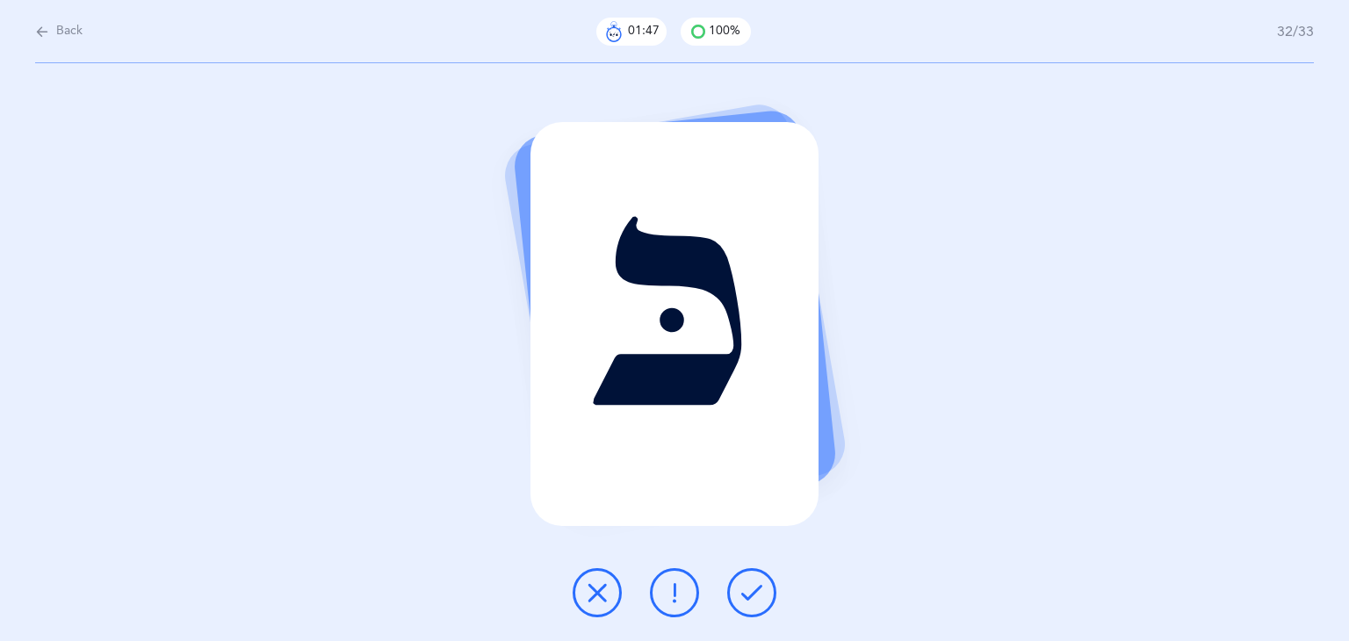
click at [751, 591] on icon at bounding box center [751, 592] width 21 height 21
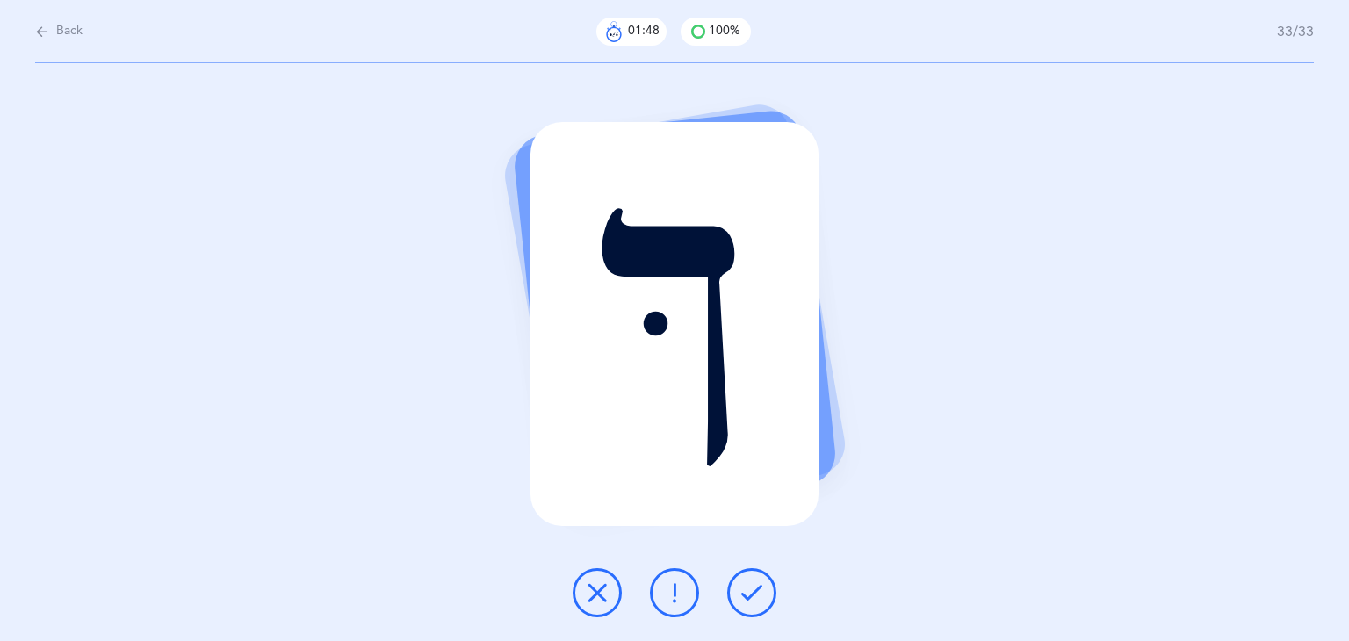
click at [751, 591] on icon at bounding box center [751, 592] width 21 height 21
